Goal: Task Accomplishment & Management: Use online tool/utility

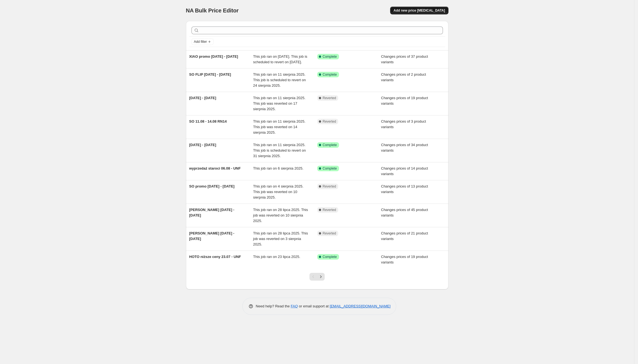
click at [419, 11] on span "Add new price change job" at bounding box center [418, 10] width 51 height 4
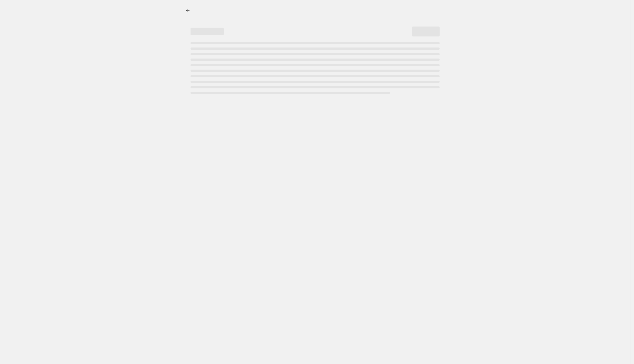
select select "percentage"
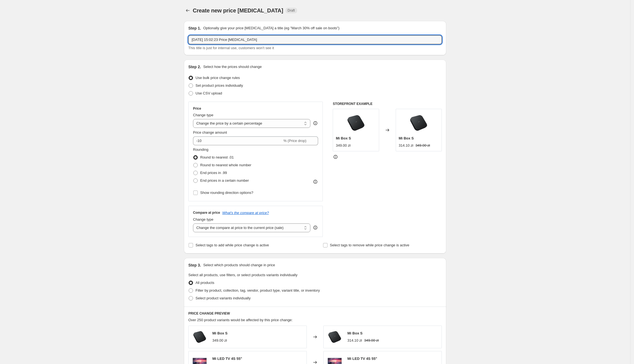
drag, startPoint x: 266, startPoint y: 39, endPoint x: 192, endPoint y: 45, distance: 74.0
click at [192, 45] on div "21 sie 2025, 15:02:23 Price change job This title is just for internal use, cus…" at bounding box center [315, 42] width 254 height 15
type input "POCO niższe ceny 21.08.2025 - UNF"
click at [224, 87] on span "Set product prices individually" at bounding box center [220, 85] width 48 height 4
click at [189, 84] on input "Set product prices individually" at bounding box center [189, 83] width 0 height 0
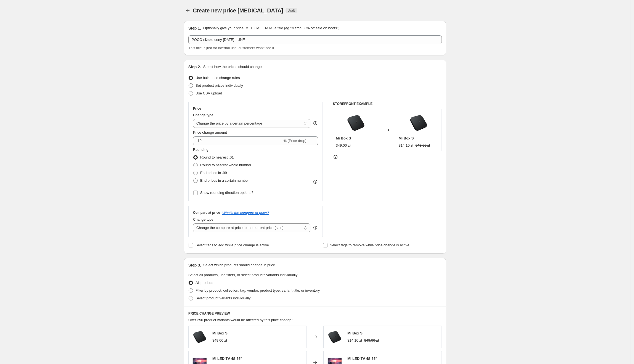
radio input "true"
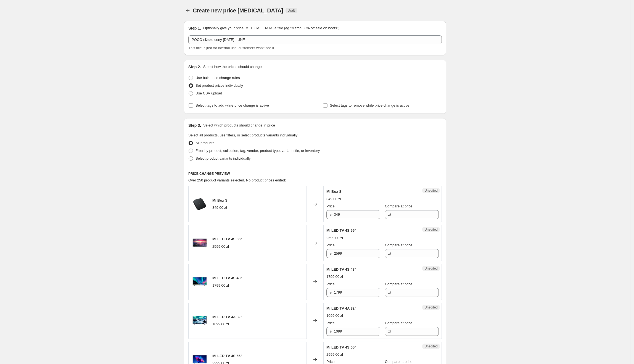
click at [215, 162] on div "Step 3. Select which products should change in price Select all products, use f…" at bounding box center [315, 142] width 262 height 49
click at [216, 160] on span "Select product variants individually" at bounding box center [223, 158] width 55 height 4
click at [189, 157] on input "Select product variants individually" at bounding box center [189, 156] width 0 height 0
radio input "true"
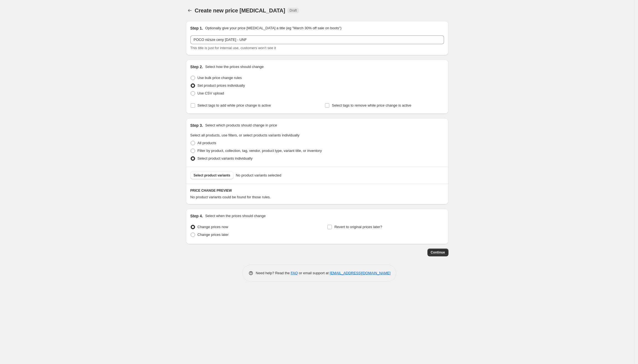
click at [215, 175] on span "Select product variants" at bounding box center [212, 175] width 37 height 4
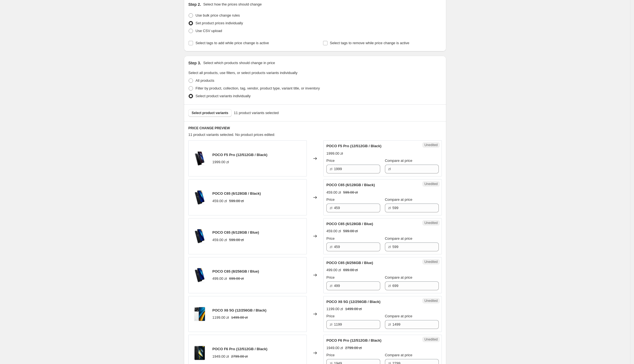
scroll to position [84, 0]
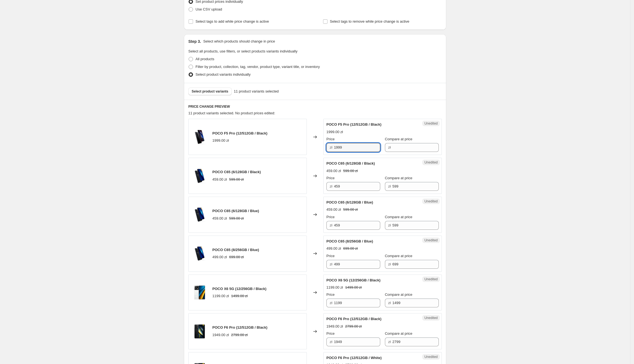
drag, startPoint x: 358, startPoint y: 149, endPoint x: 320, endPoint y: 147, distance: 38.4
click at [320, 147] on div "POCO F5 Pro (12/512GB / Black) 1999.00 zł Changed to Unedited POCO F5 Pro (12/5…" at bounding box center [315, 137] width 254 height 36
click at [415, 144] on input "Compare at price" at bounding box center [416, 147] width 46 height 9
paste input "1999"
type input "1999"
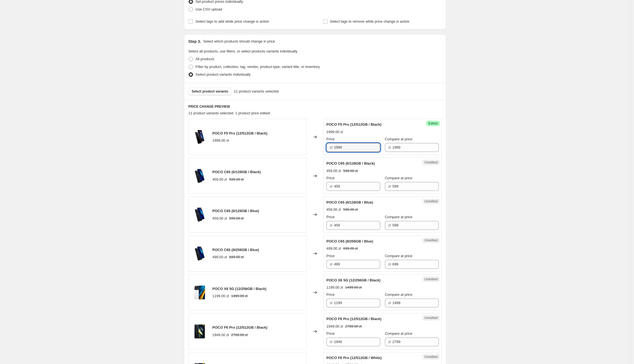
drag, startPoint x: 361, startPoint y: 151, endPoint x: 331, endPoint y: 151, distance: 29.6
click at [331, 151] on div "zł 1999" at bounding box center [354, 147] width 54 height 9
type input "1499"
click at [473, 167] on div "Create new price change job. This page is ready Create new price change job Dra…" at bounding box center [315, 281] width 631 height 730
drag, startPoint x: 353, startPoint y: 185, endPoint x: 331, endPoint y: 188, distance: 22.6
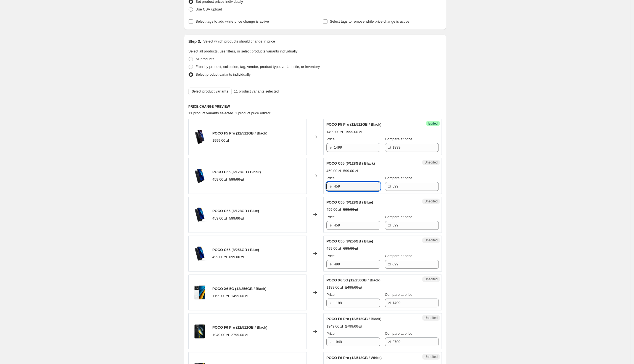
click at [331, 188] on div "zł 459" at bounding box center [354, 186] width 54 height 9
type input "369"
click at [452, 205] on div "Create new price change job. This page is ready Create new price change job Dra…" at bounding box center [315, 281] width 276 height 730
drag, startPoint x: 369, startPoint y: 187, endPoint x: 323, endPoint y: 186, distance: 46.2
click at [323, 186] on div "POCO C65 (6/128GB / Black) 459.00 zł 599.00 zł Changed to Success Edited POCO C…" at bounding box center [315, 176] width 254 height 36
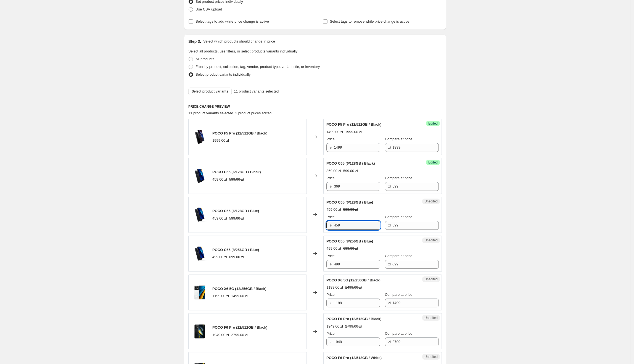
paste input "36"
drag, startPoint x: 355, startPoint y: 227, endPoint x: 305, endPoint y: 229, distance: 50.0
click at [305, 229] on div "POCO C65 (6/128GB / Blue) 459.00 zł 599.00 zł Changed to Unedited POCO C65 (6/1…" at bounding box center [315, 215] width 254 height 36
type input "369"
click at [470, 238] on div "Create new price change job. This page is ready Create new price change job Dra…" at bounding box center [315, 281] width 631 height 730
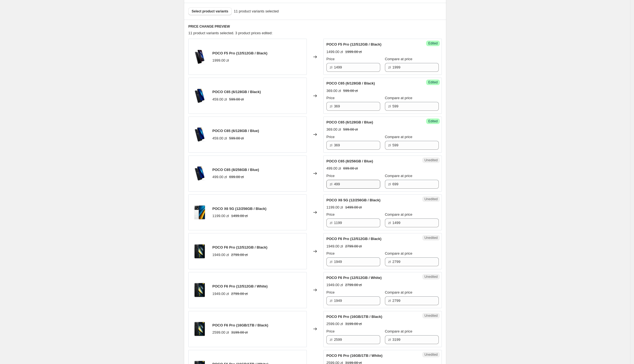
scroll to position [165, 0]
drag, startPoint x: 350, startPoint y: 185, endPoint x: 335, endPoint y: 185, distance: 14.6
click at [335, 185] on div "zł 499" at bounding box center [354, 183] width 54 height 9
type input "399"
click at [581, 154] on div "Create new price change job. This page is ready Create new price change job Dra…" at bounding box center [315, 200] width 631 height 730
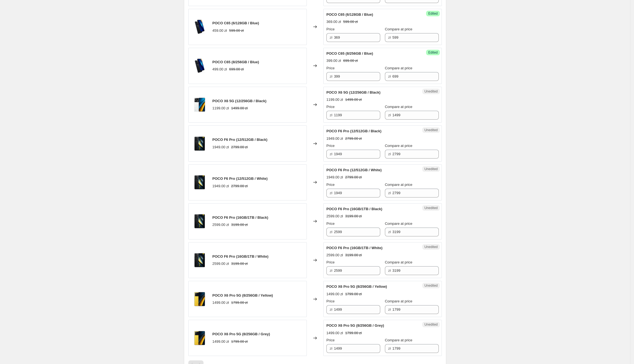
scroll to position [281, 0]
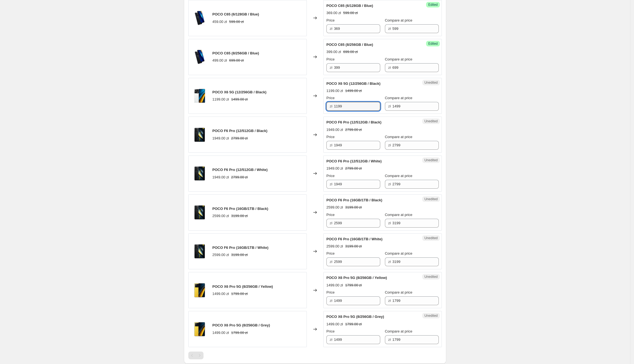
drag, startPoint x: 363, startPoint y: 107, endPoint x: 335, endPoint y: 107, distance: 28.2
click at [335, 107] on div "zł 1199" at bounding box center [354, 106] width 54 height 9
type input "1099"
click at [452, 136] on div "Create new price change job. This page is ready Create new price change job Dra…" at bounding box center [315, 84] width 276 height 730
drag, startPoint x: 363, startPoint y: 146, endPoint x: 333, endPoint y: 145, distance: 30.2
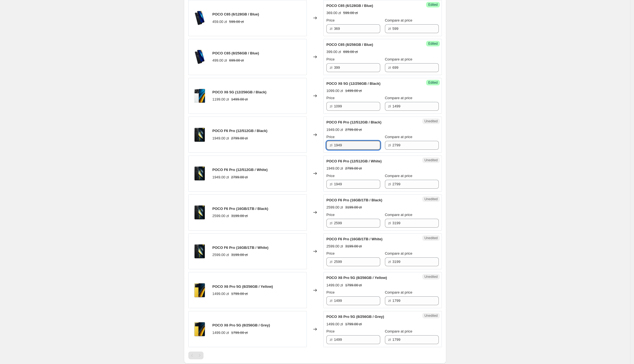
click at [333, 145] on div "zł 1949" at bounding box center [354, 145] width 54 height 9
type input "1499"
click at [472, 157] on div "Create new price change job. This page is ready Create new price change job Dra…" at bounding box center [315, 84] width 631 height 730
drag, startPoint x: 368, startPoint y: 149, endPoint x: 319, endPoint y: 149, distance: 49.2
click at [319, 149] on div "POCO F6 Pro (12/512GB / Black) 1949.00 zł 2799.00 zł Changed to Success Edited …" at bounding box center [315, 135] width 254 height 36
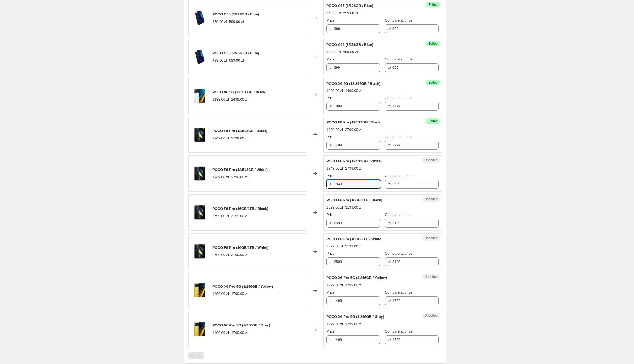
paste input "49"
drag, startPoint x: 362, startPoint y: 189, endPoint x: 309, endPoint y: 188, distance: 53.1
click at [308, 188] on div "POCO F6 Pro (12/512GB / White) 1949.00 zł 2799.00 zł Changed to Unedited POCO F…" at bounding box center [315, 174] width 254 height 36
type input "1499"
click at [315, 195] on div "POCO F5 Pro (12/512GB / Black) 1999.00 zł Changed to Success Edited POCO F5 Pro…" at bounding box center [315, 134] width 254 height 425
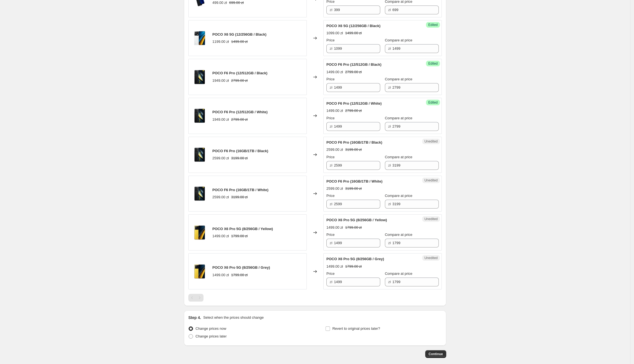
scroll to position [356, 0]
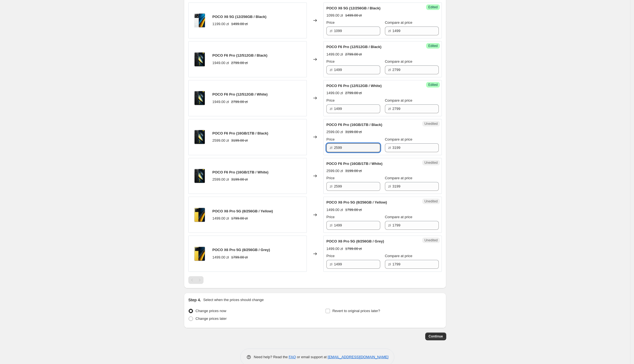
drag, startPoint x: 359, startPoint y: 151, endPoint x: 325, endPoint y: 151, distance: 33.2
click at [325, 151] on div "Unedited POCO F6 Pro (16GB/1TB / Black) 2599.00 zł 3199.00 zł Price zł 2599 Com…" at bounding box center [383, 137] width 119 height 36
type input "1799"
click at [491, 159] on div "Create new price change job. This page is ready Create new price change job Dra…" at bounding box center [315, 9] width 631 height 730
drag, startPoint x: 361, startPoint y: 149, endPoint x: 327, endPoint y: 149, distance: 34.3
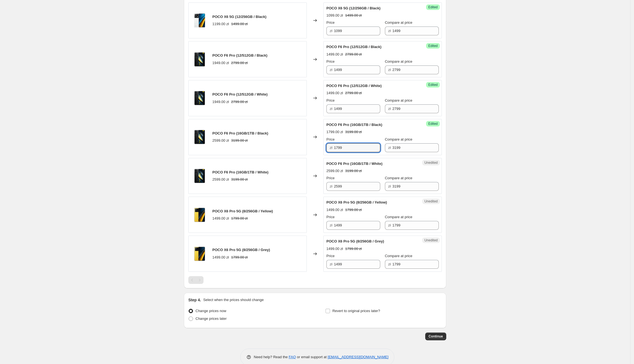
click at [327, 149] on div "Success Edited POCO F6 Pro (16GB/1TB / Black) 1799.00 zł 3199.00 zł Price zł 17…" at bounding box center [383, 137] width 119 height 36
drag, startPoint x: 359, startPoint y: 185, endPoint x: 327, endPoint y: 186, distance: 32.1
click at [327, 186] on div "Unedited POCO F6 Pro (16GB/1TB / White) 2599.00 zł 3199.00 zł Price zł 2599 Com…" at bounding box center [383, 176] width 119 height 36
paste input "17"
type input "1799"
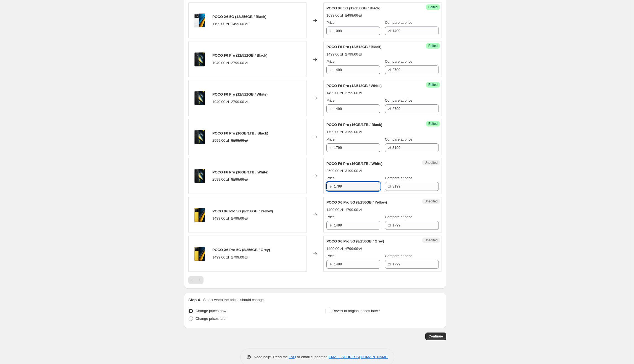
click at [313, 190] on div "Changed to" at bounding box center [315, 176] width 17 height 36
drag, startPoint x: 352, startPoint y: 226, endPoint x: 334, endPoint y: 227, distance: 18.0
click at [334, 227] on div "zł 1499" at bounding box center [354, 225] width 54 height 9
type input "1319"
click at [441, 236] on div "POCO F5 Pro (12/512GB / Black) 1999.00 zł Changed to Success Edited POCO F5 Pro…" at bounding box center [315, 59] width 254 height 425
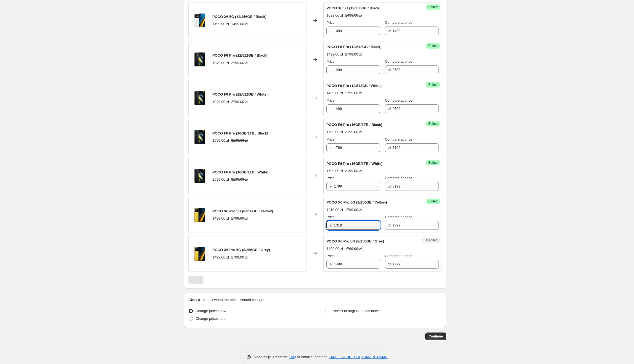
drag, startPoint x: 361, startPoint y: 225, endPoint x: 295, endPoint y: 228, distance: 65.5
click at [295, 228] on div "POCO X6 Pro 5G (8/256GB / Yellow) 1499.00 zł 1799.00 zł Changed to Success Edit…" at bounding box center [315, 215] width 254 height 36
paste input "31"
drag, startPoint x: 356, startPoint y: 265, endPoint x: 282, endPoint y: 271, distance: 74.3
click at [282, 271] on div "POCO X6 Pro 5G (8/256GB / Grey) 1499.00 zł 1799.00 zł Changed to Unedited POCO …" at bounding box center [315, 254] width 254 height 36
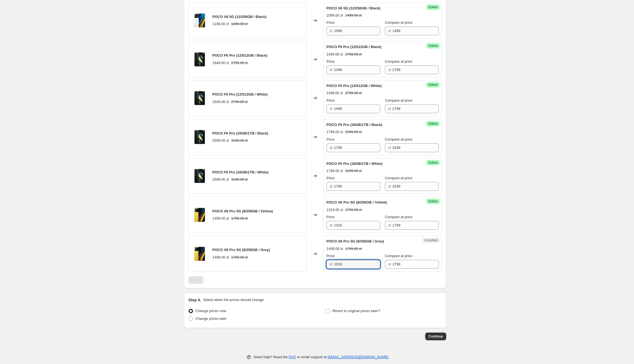
type input "1319"
click at [500, 246] on div "Create new price change job. This page is ready Create new price change job Dra…" at bounding box center [315, 9] width 631 height 730
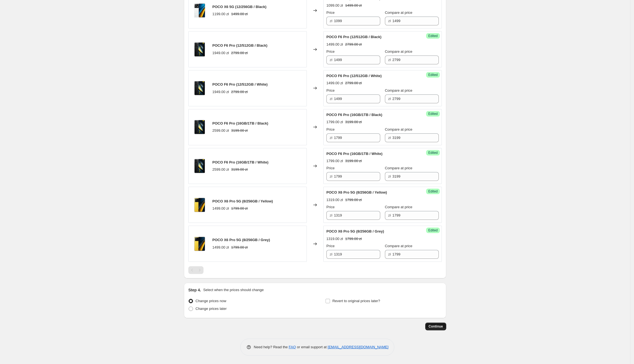
click at [432, 330] on button "Continue" at bounding box center [436, 327] width 21 height 8
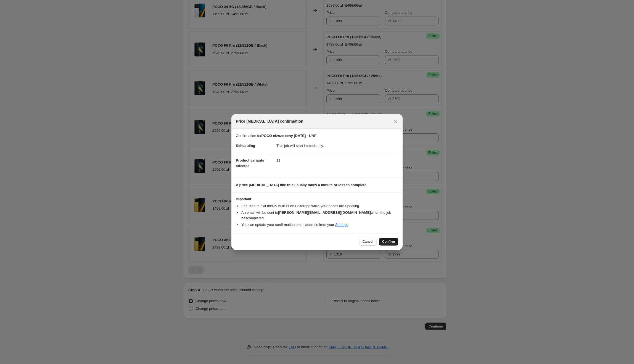
click at [386, 240] on span "Confirm" at bounding box center [388, 242] width 13 height 4
